Goal: Information Seeking & Learning: Learn about a topic

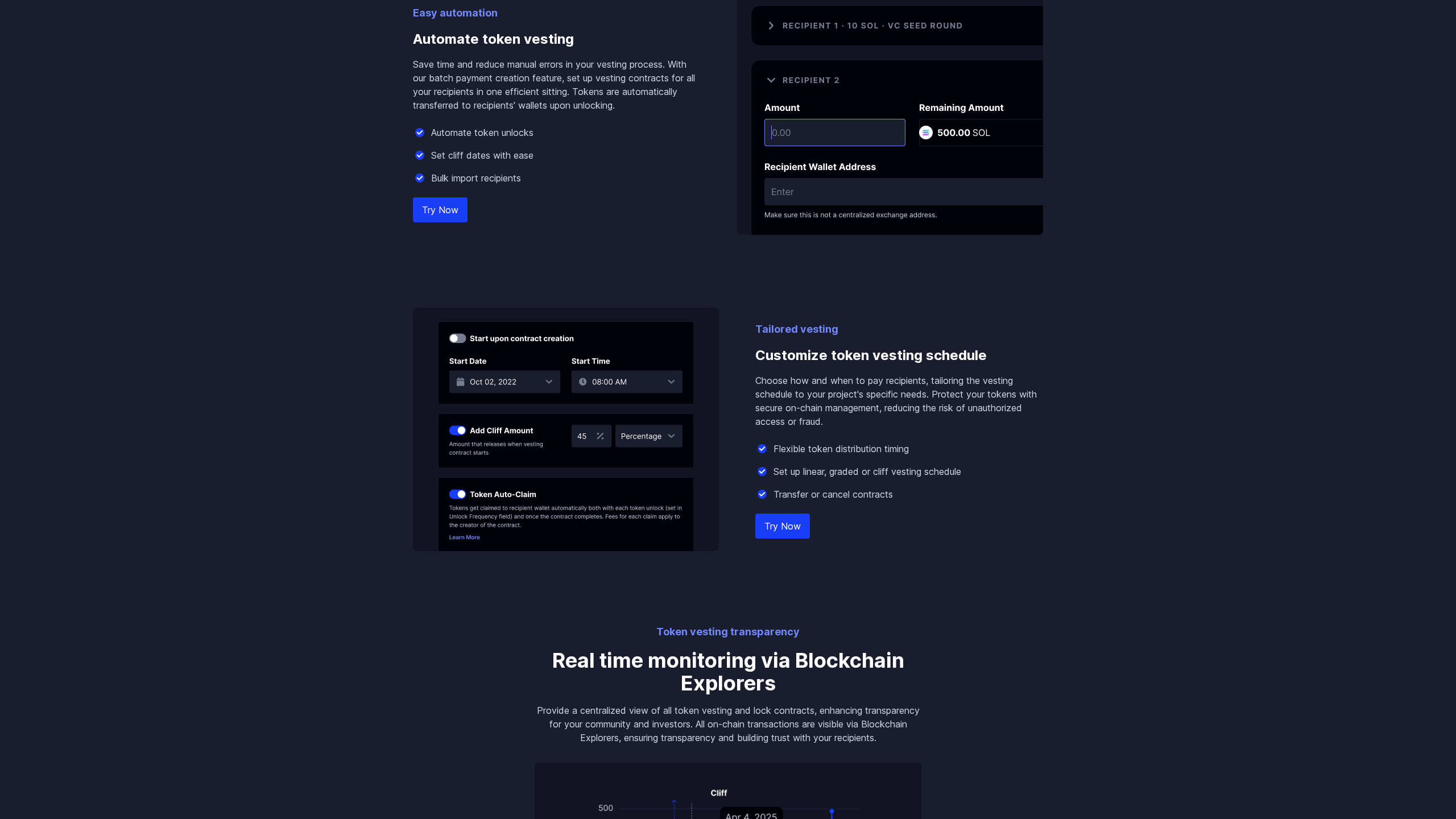
scroll to position [1591, 0]
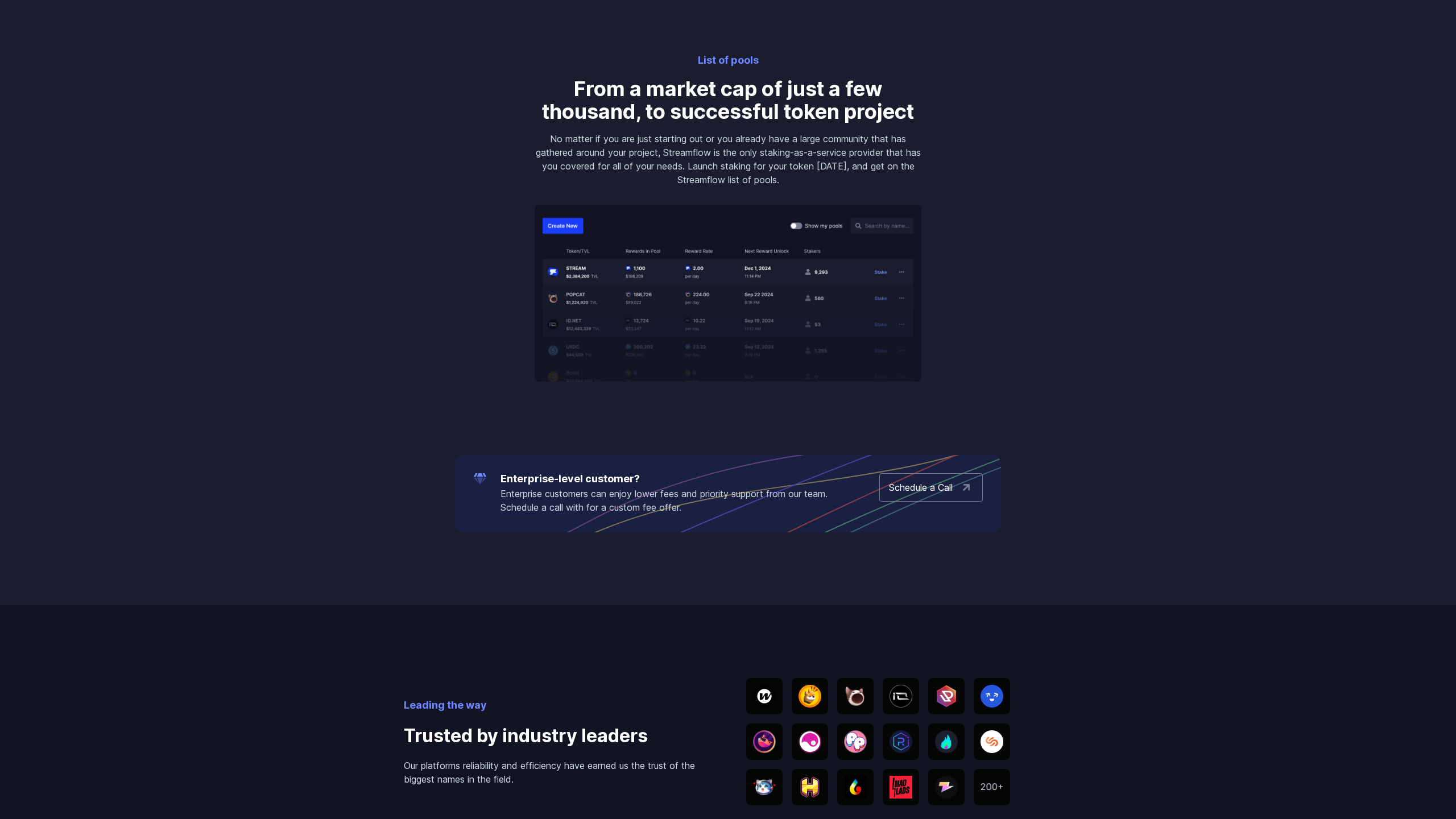
scroll to position [2385, 0]
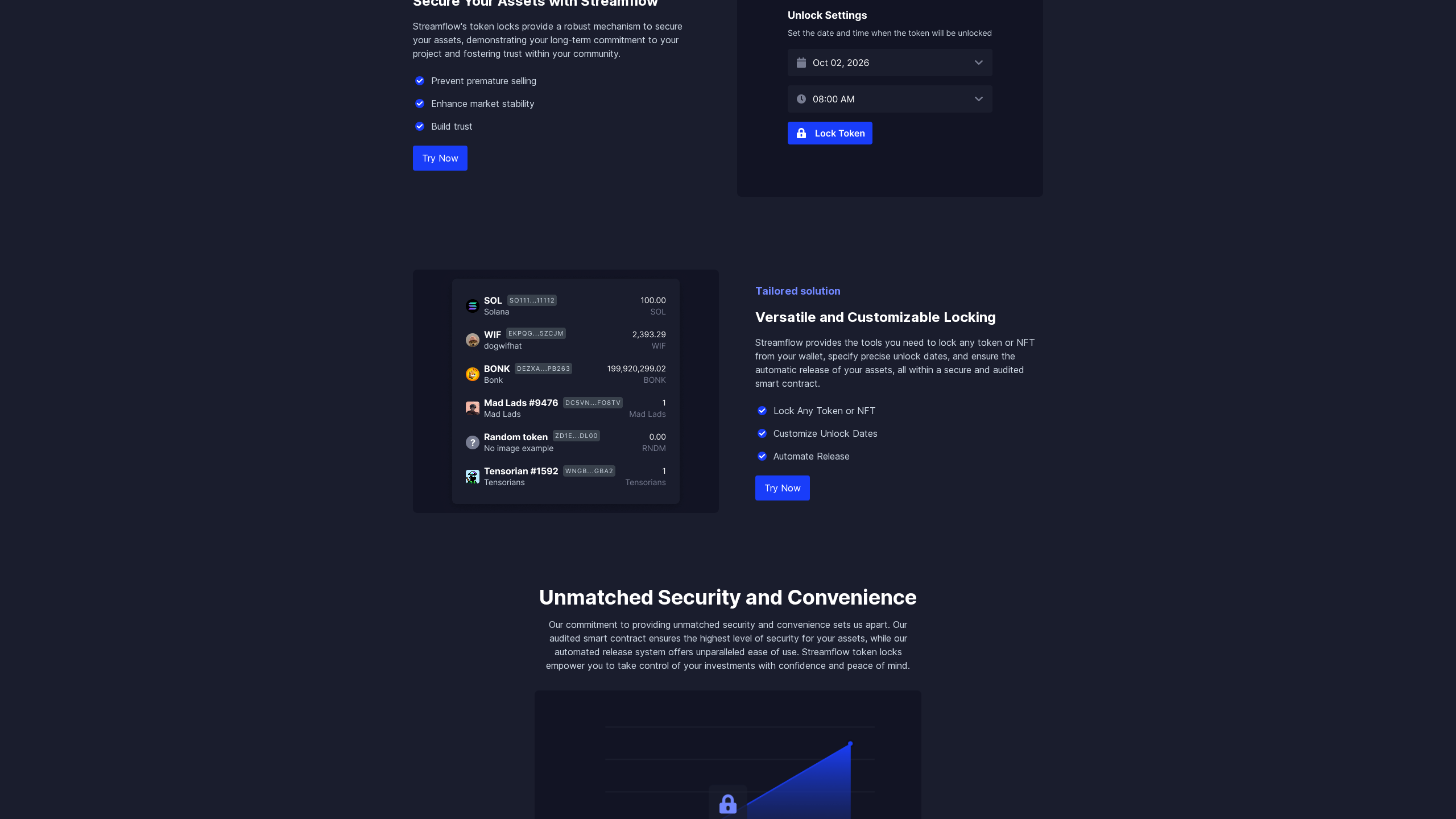
scroll to position [1591, 0]
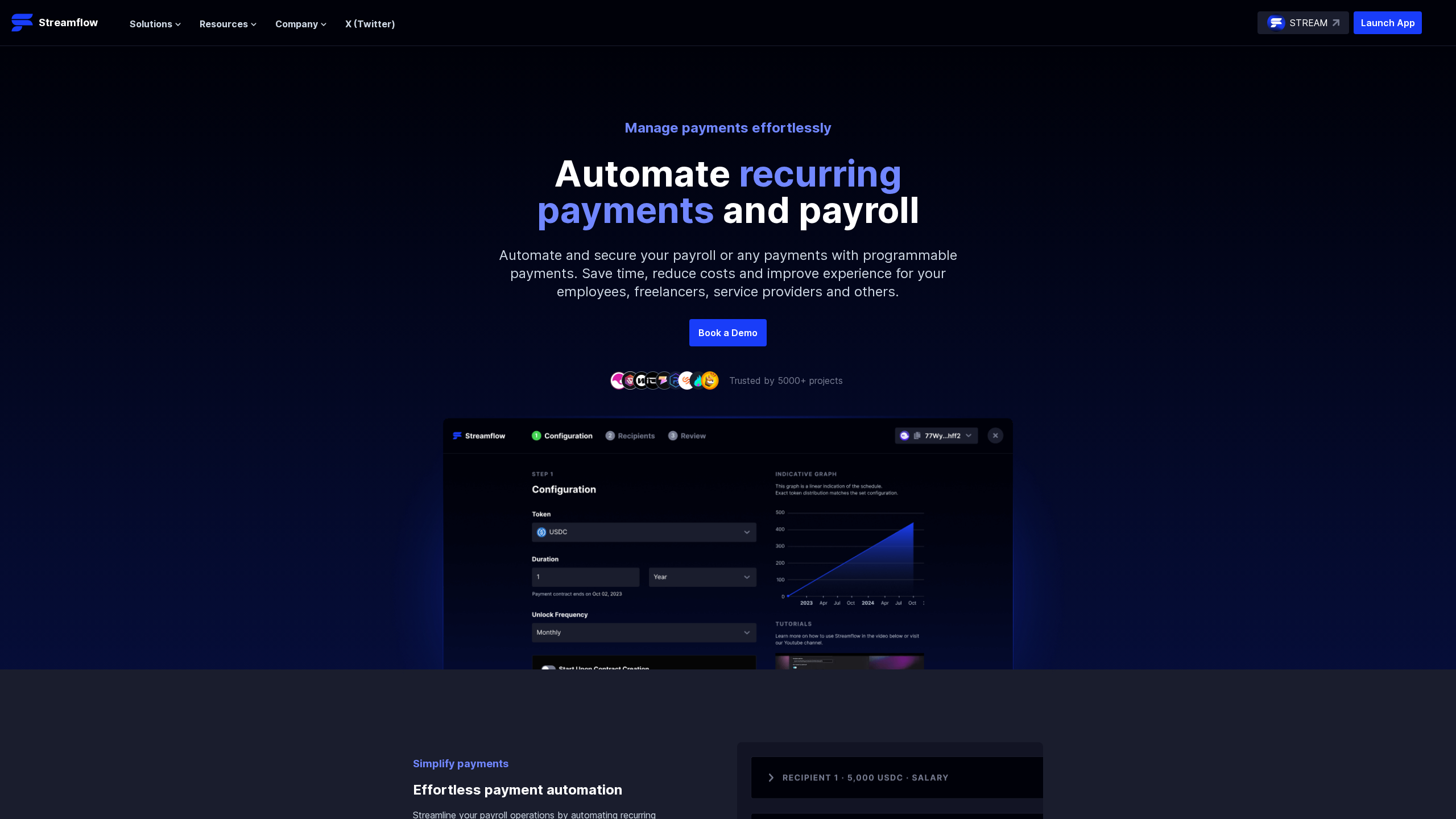
scroll to position [795, 0]
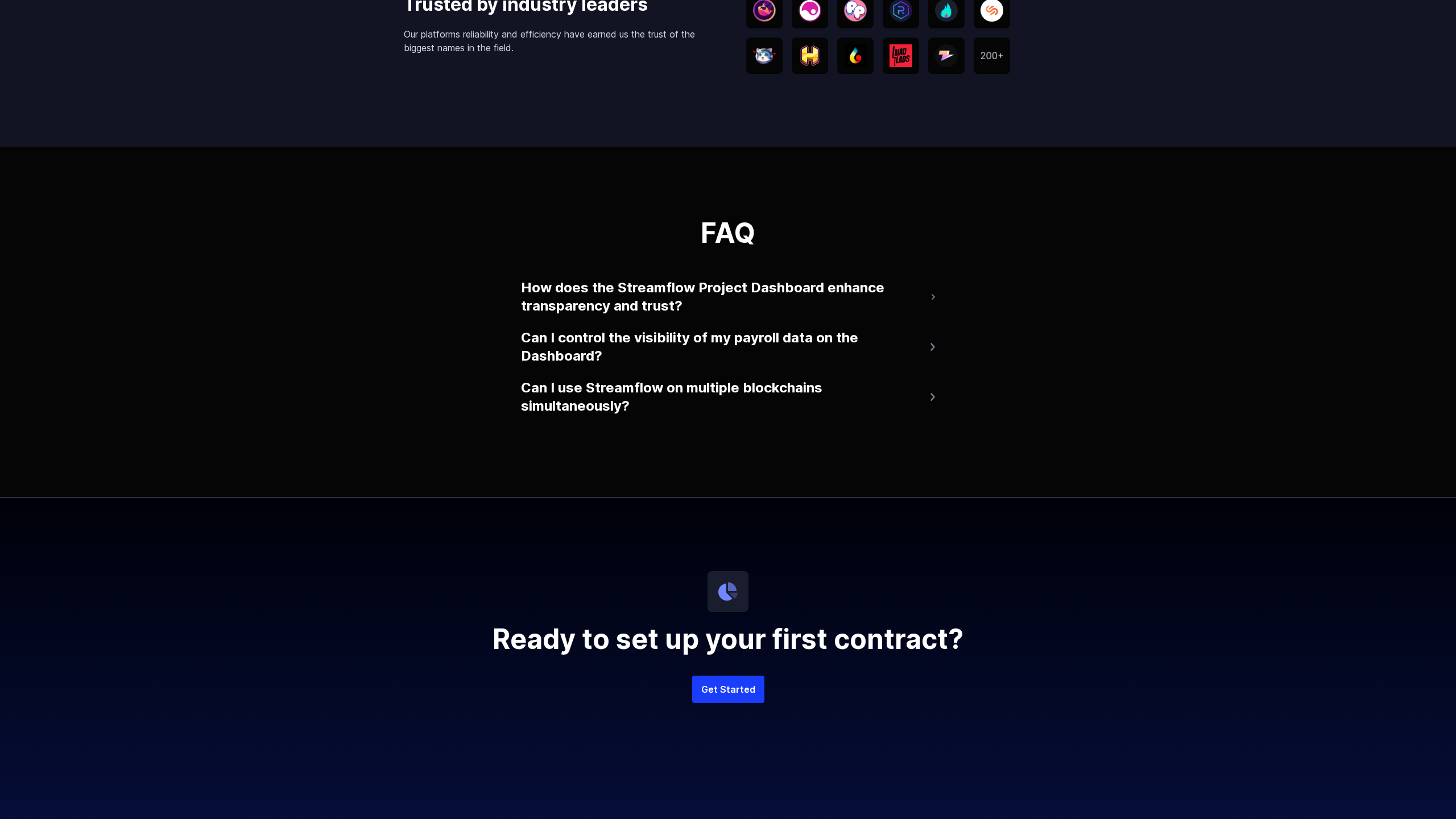
scroll to position [2687, 0]
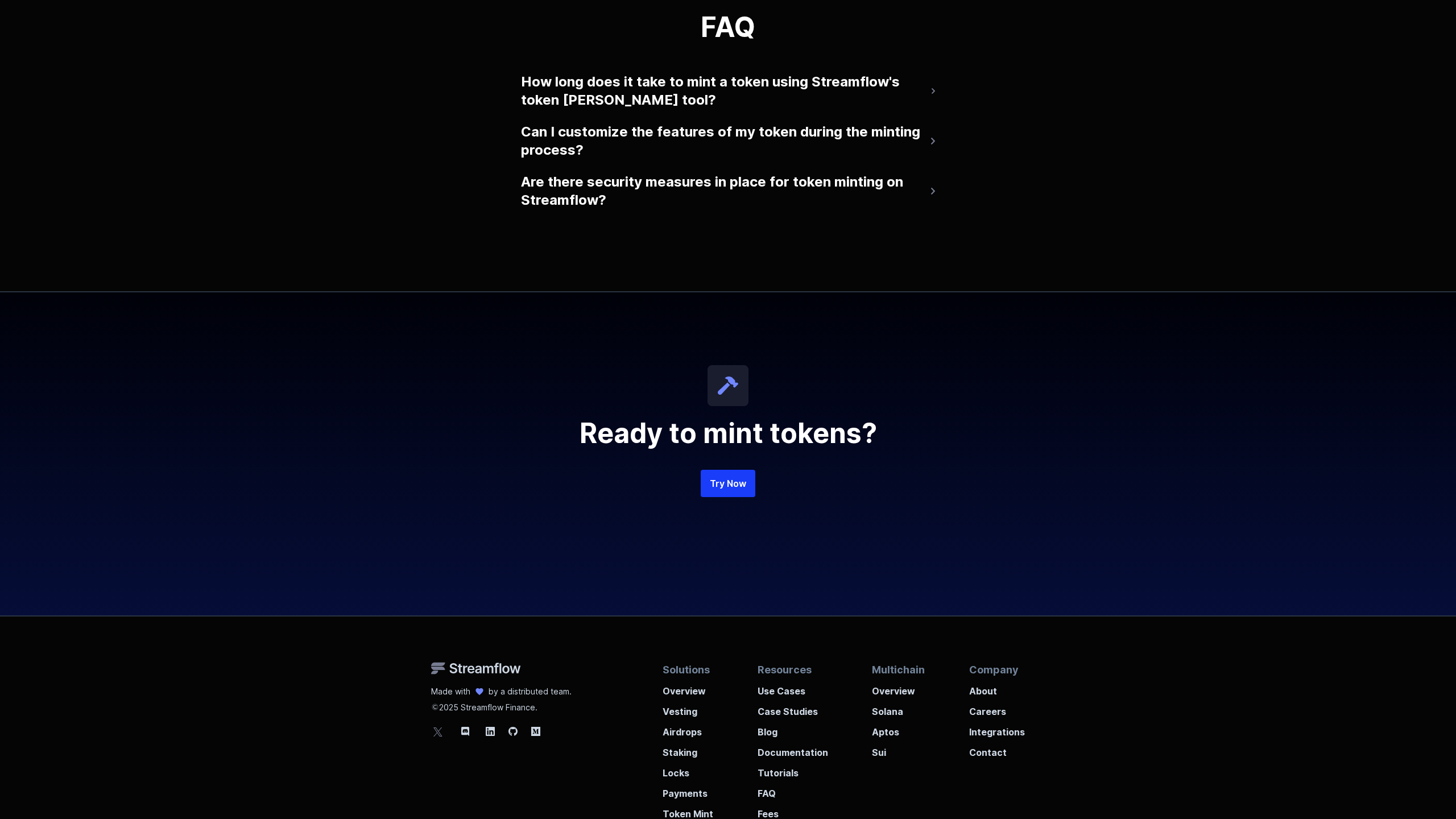
scroll to position [2523, 0]
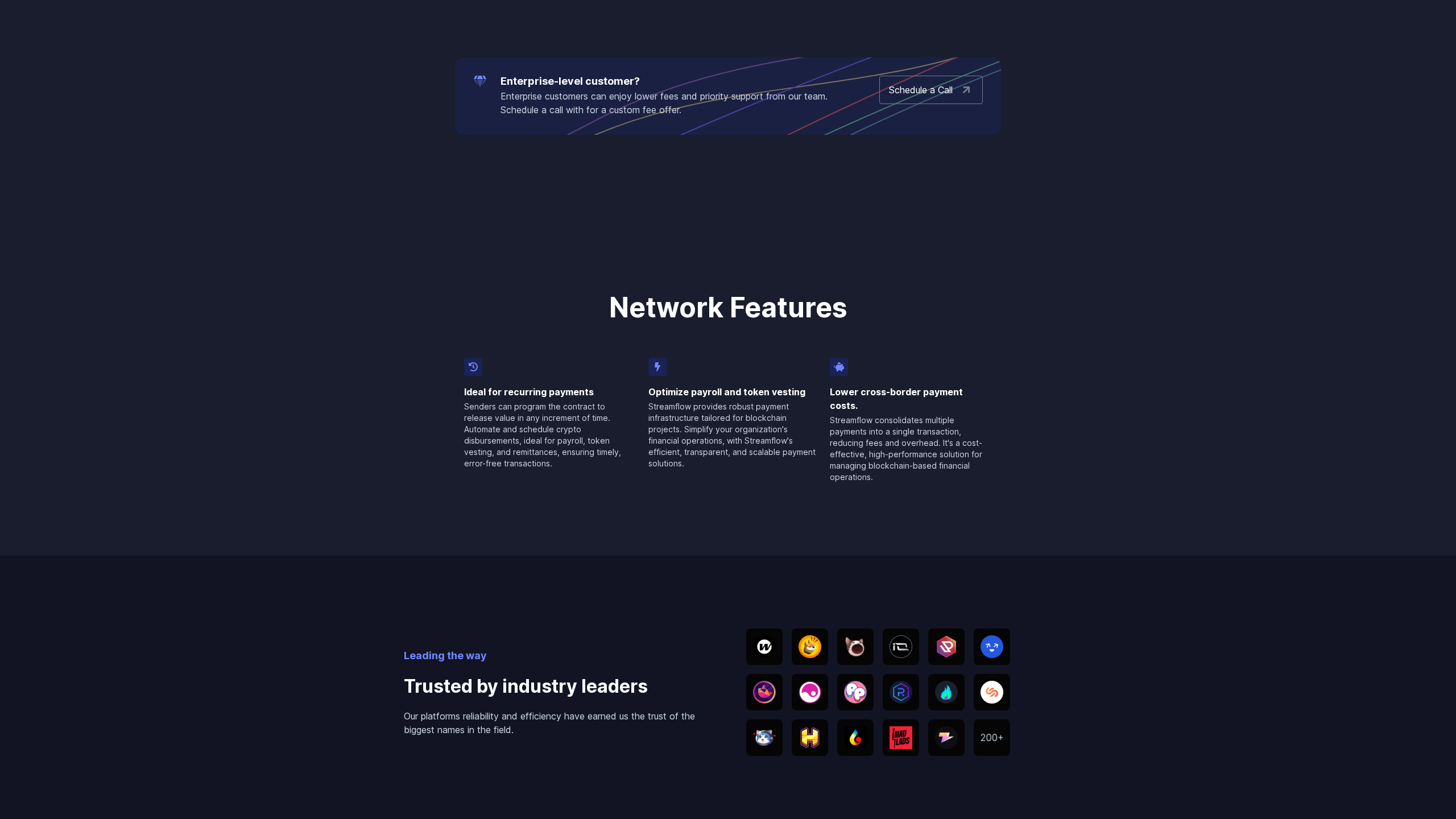
scroll to position [2292, 0]
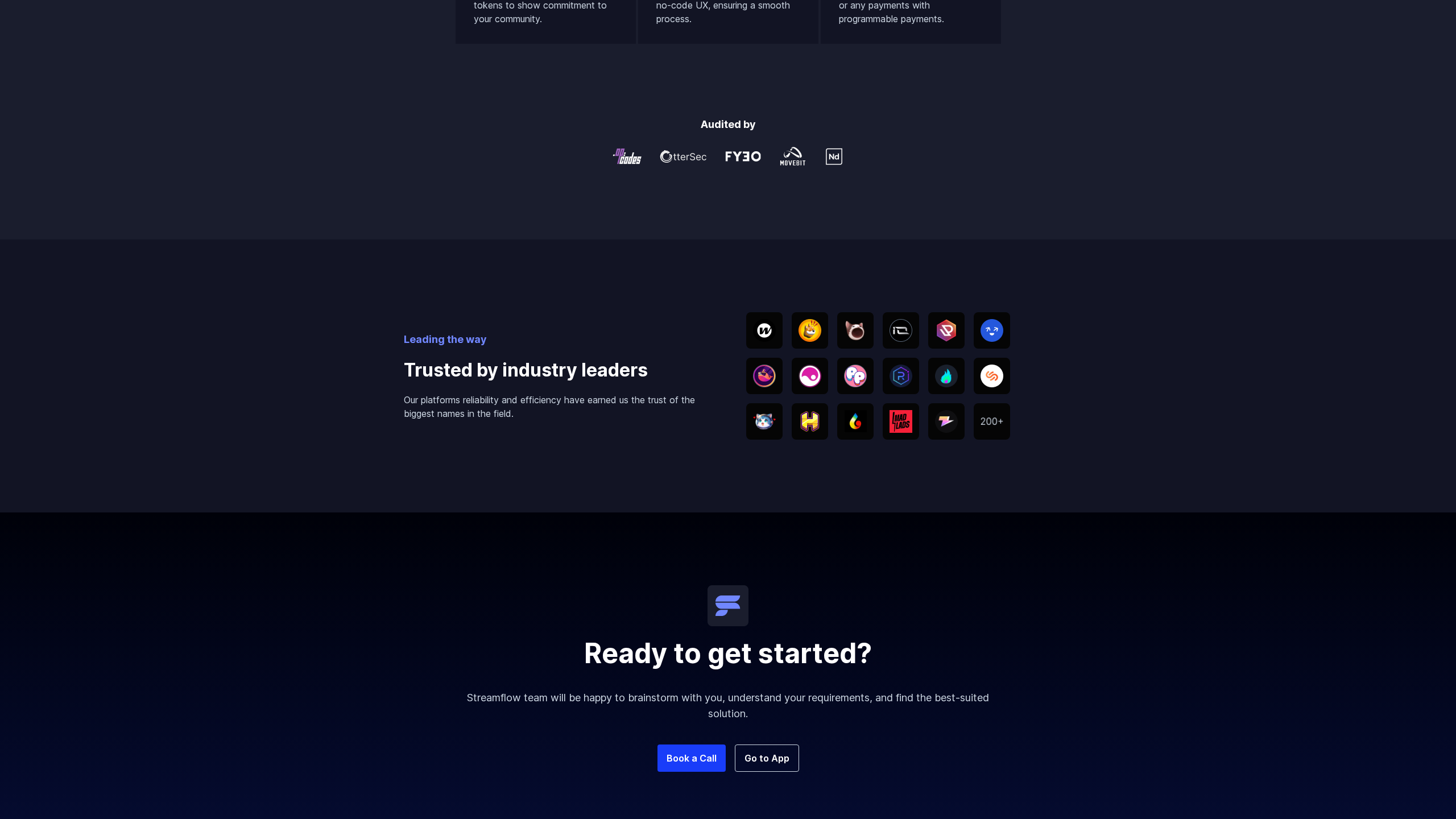
scroll to position [1978, 0]
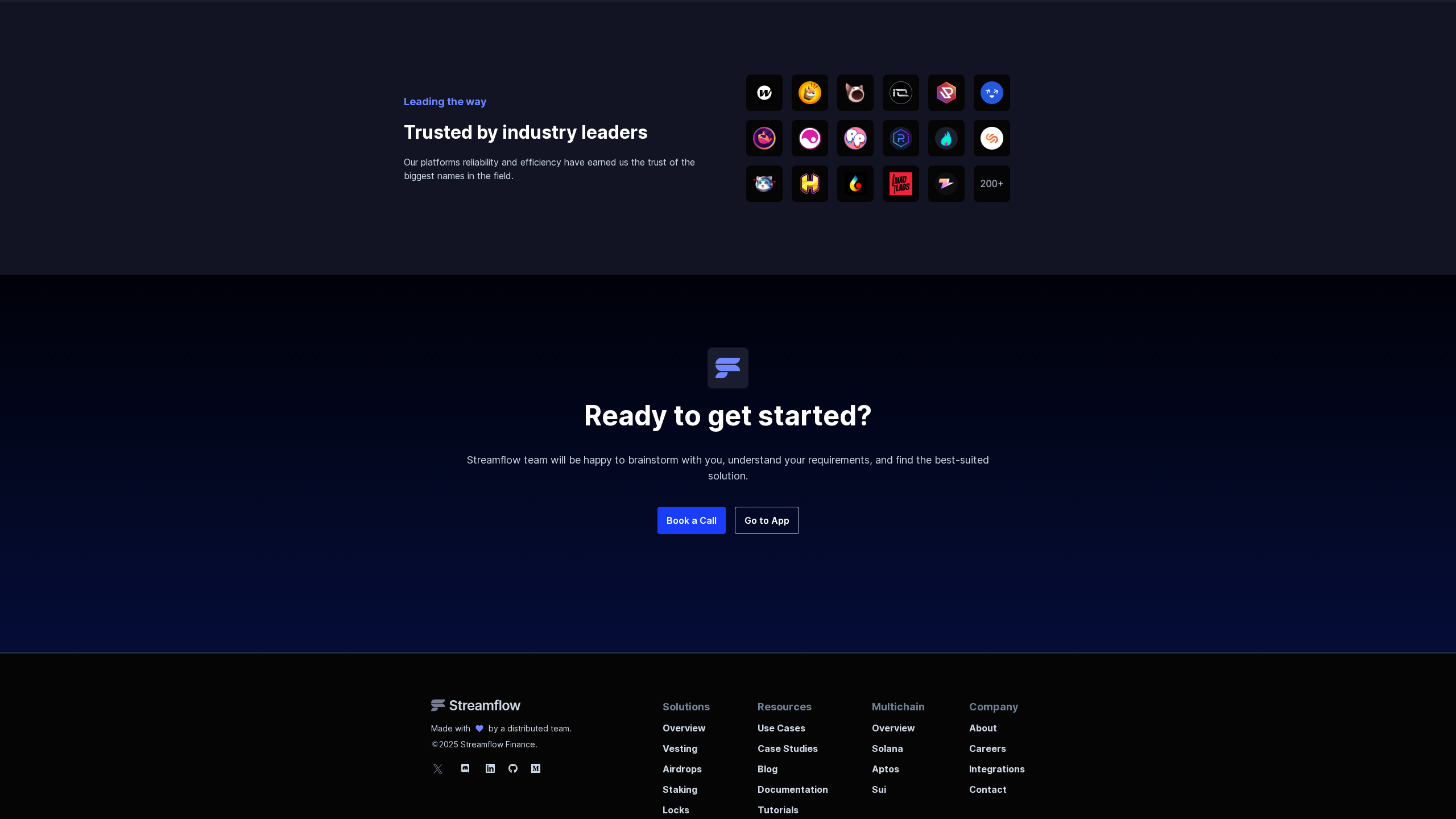
scroll to position [1752, 0]
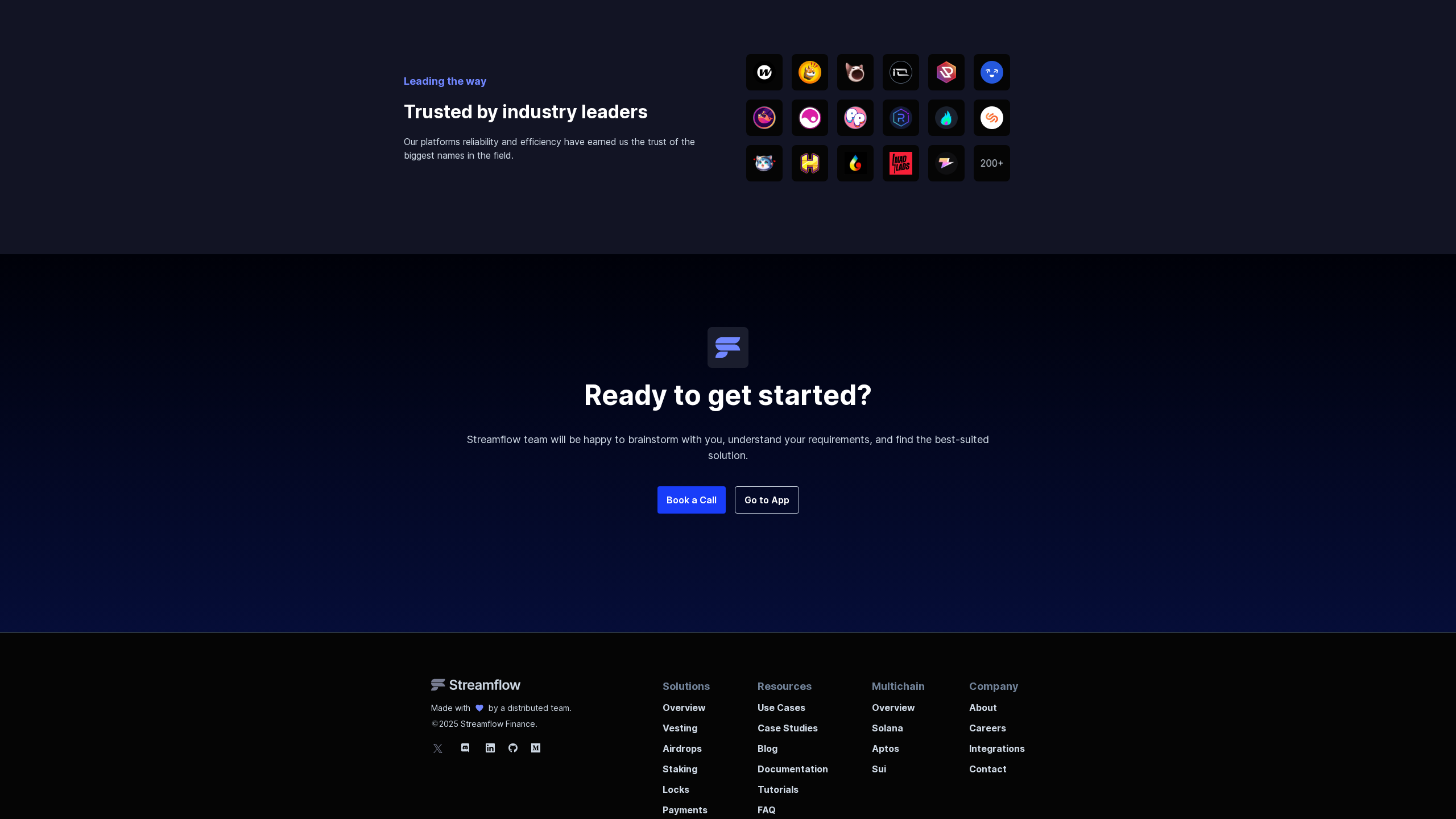
scroll to position [1731, 0]
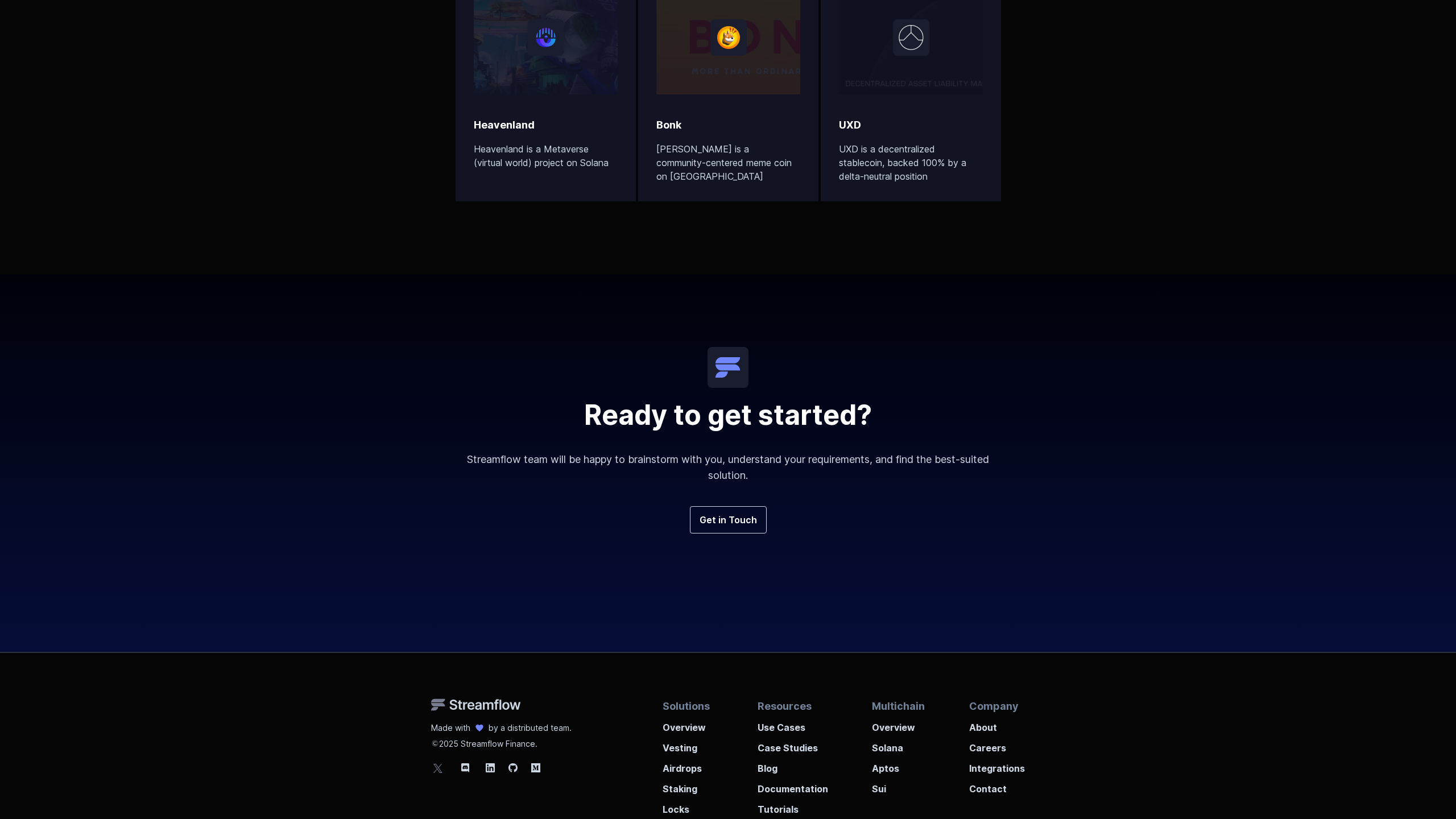
scroll to position [2546, 0]
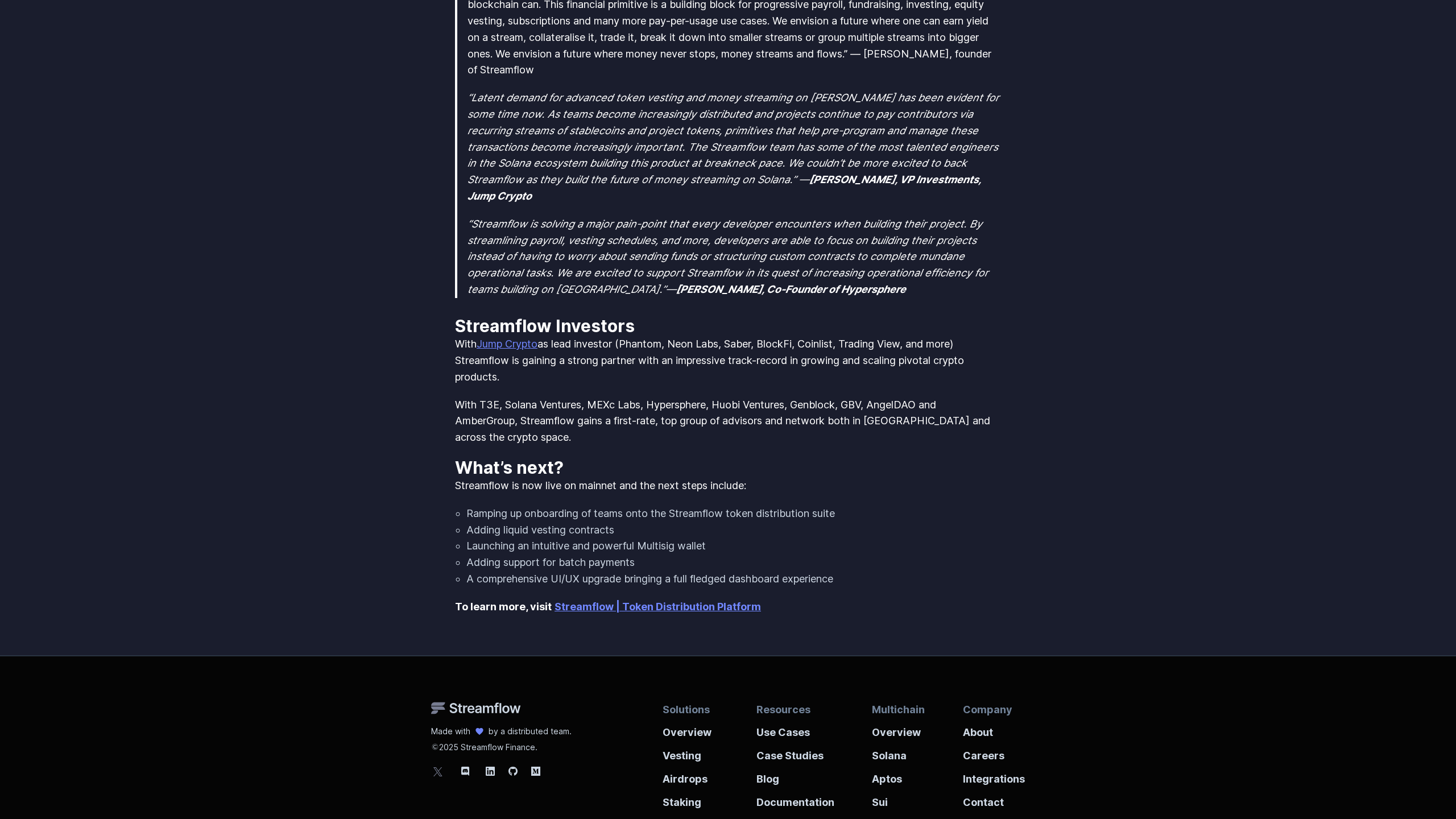
scroll to position [968, 0]
